Goal: Information Seeking & Learning: Learn about a topic

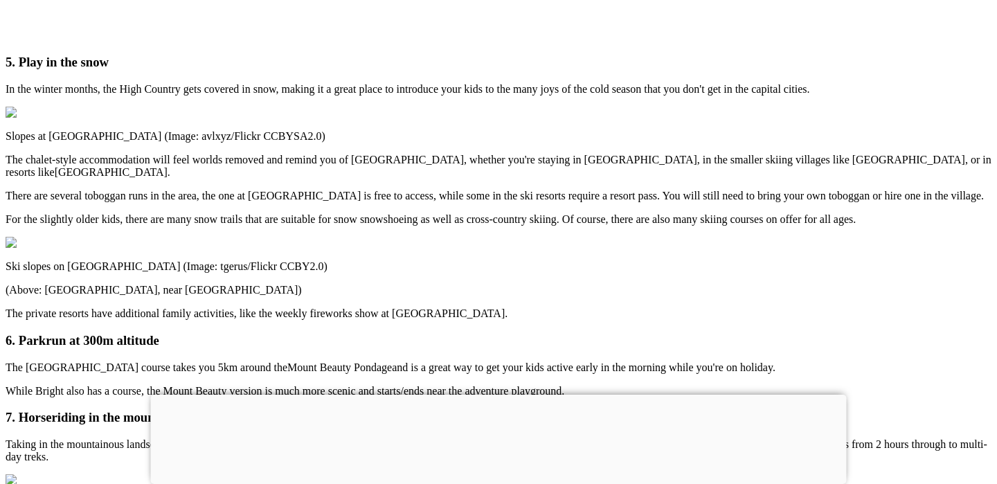
scroll to position [2300, 0]
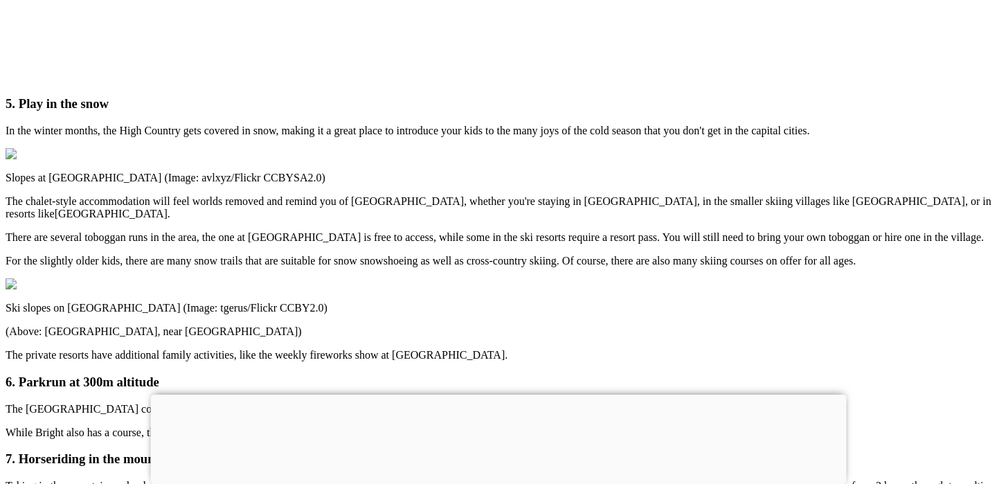
drag, startPoint x: 362, startPoint y: 220, endPoint x: 647, endPoint y: 257, distance: 287.1
drag, startPoint x: 647, startPoint y: 257, endPoint x: 432, endPoint y: 220, distance: 218.7
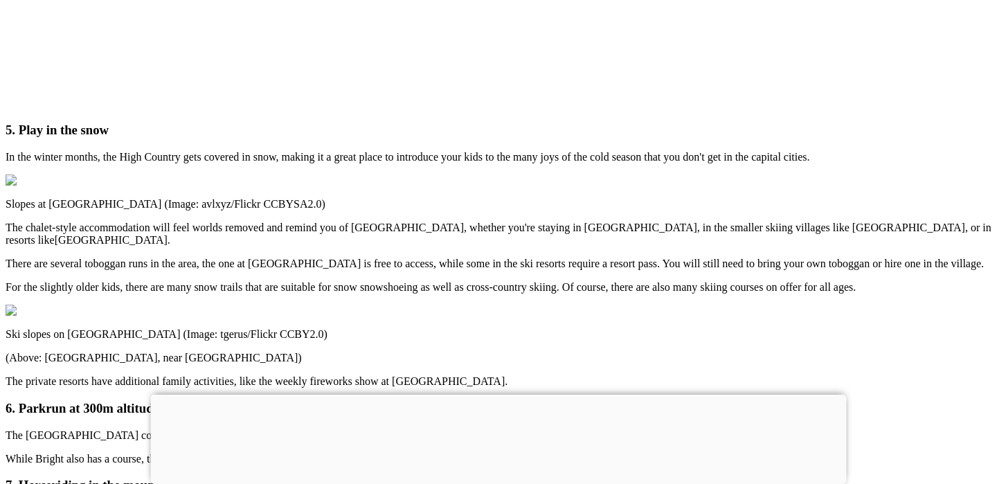
scroll to position [2269, 0]
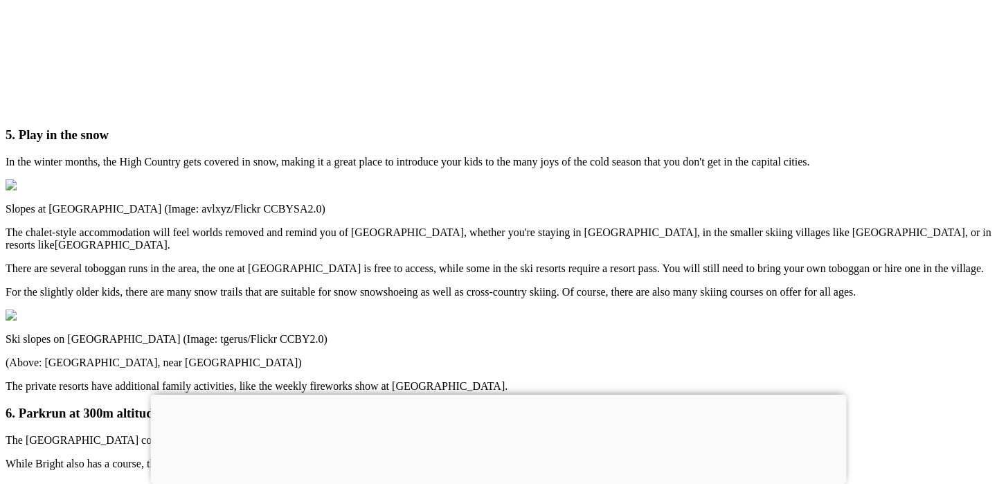
drag, startPoint x: 326, startPoint y: 251, endPoint x: 565, endPoint y: 263, distance: 239.2
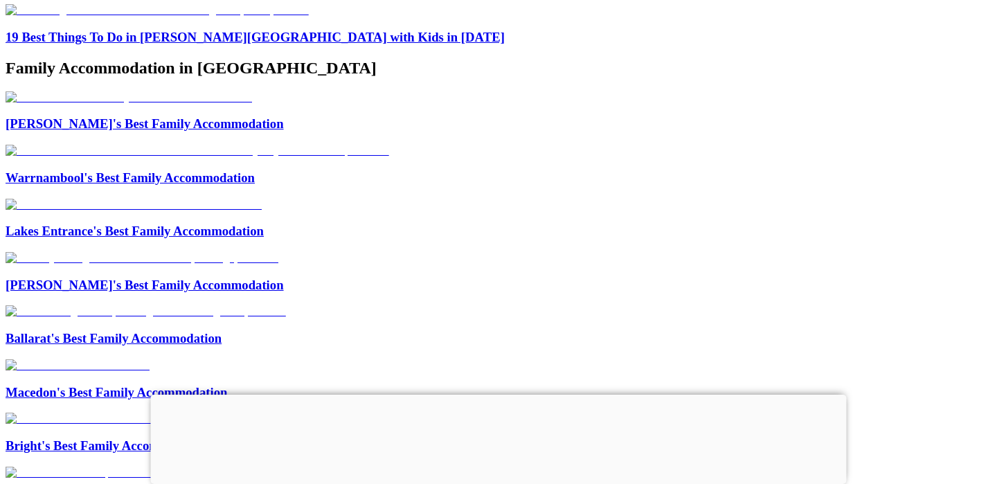
scroll to position [3423, 0]
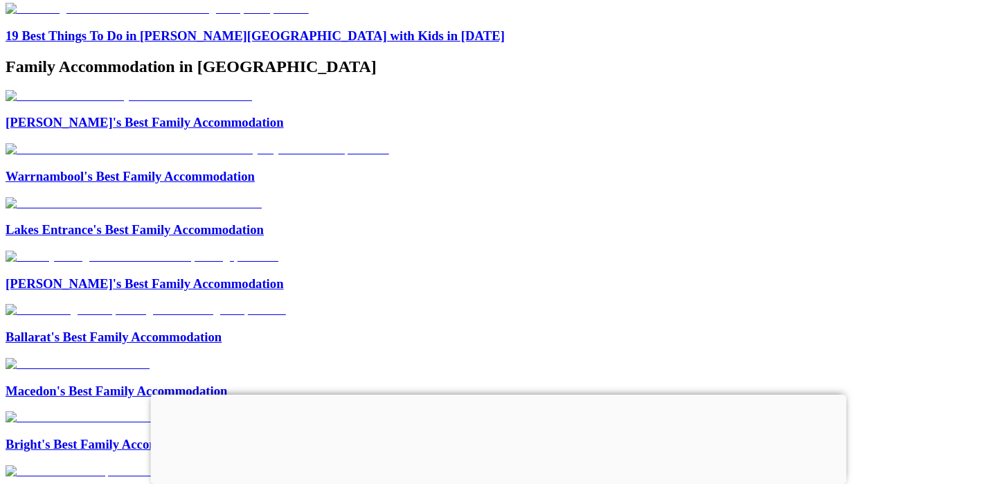
drag, startPoint x: 292, startPoint y: 312, endPoint x: 384, endPoint y: 312, distance: 92.1
drag, startPoint x: 293, startPoint y: 326, endPoint x: 657, endPoint y: 328, distance: 364.4
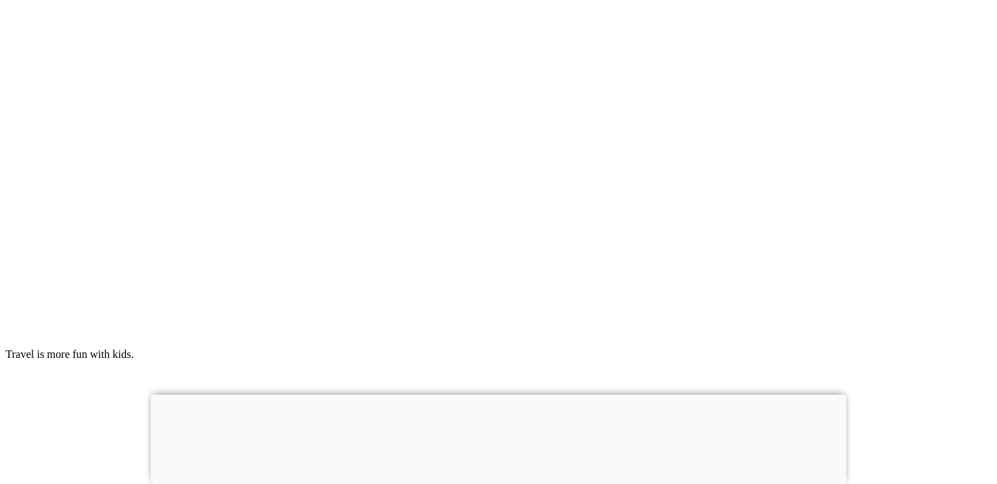
scroll to position [8272, 0]
